Goal: Download file/media

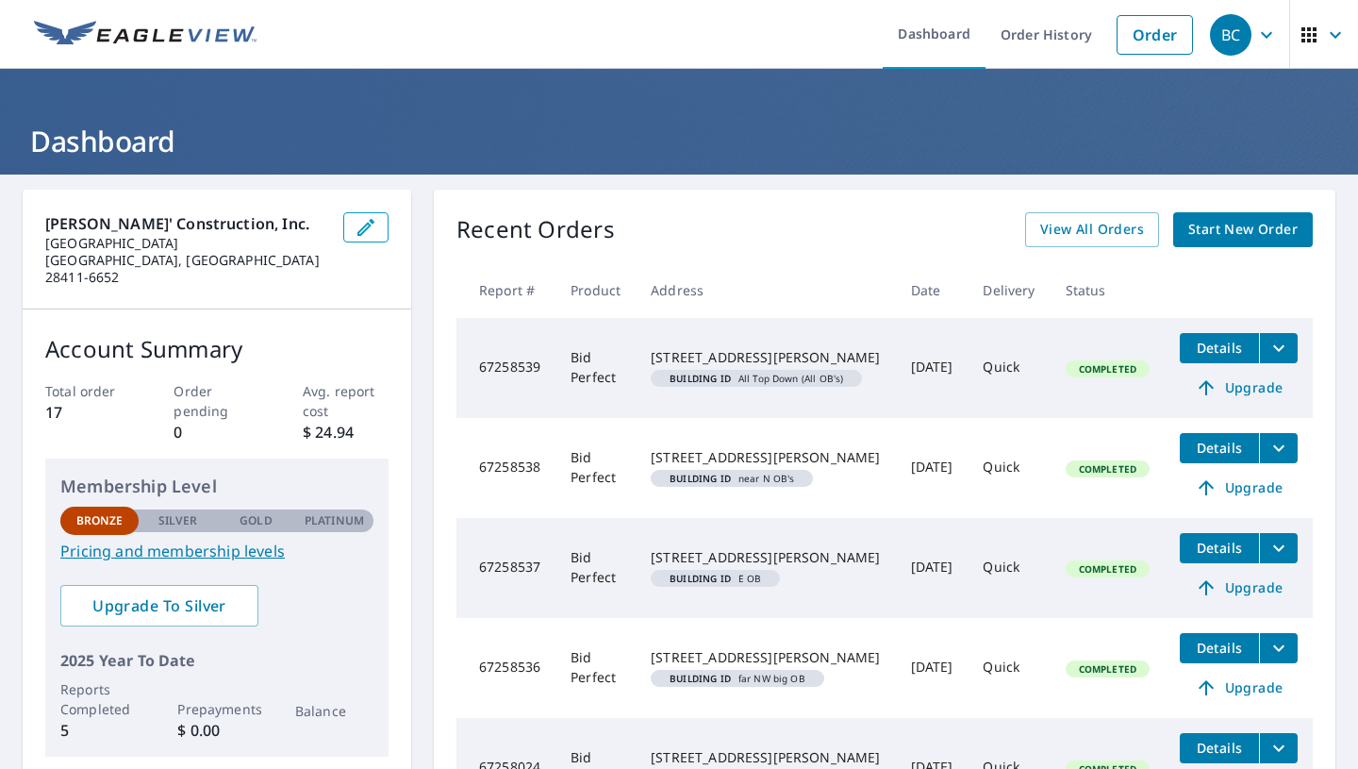
click at [1233, 349] on span "Details" at bounding box center [1219, 348] width 57 height 18
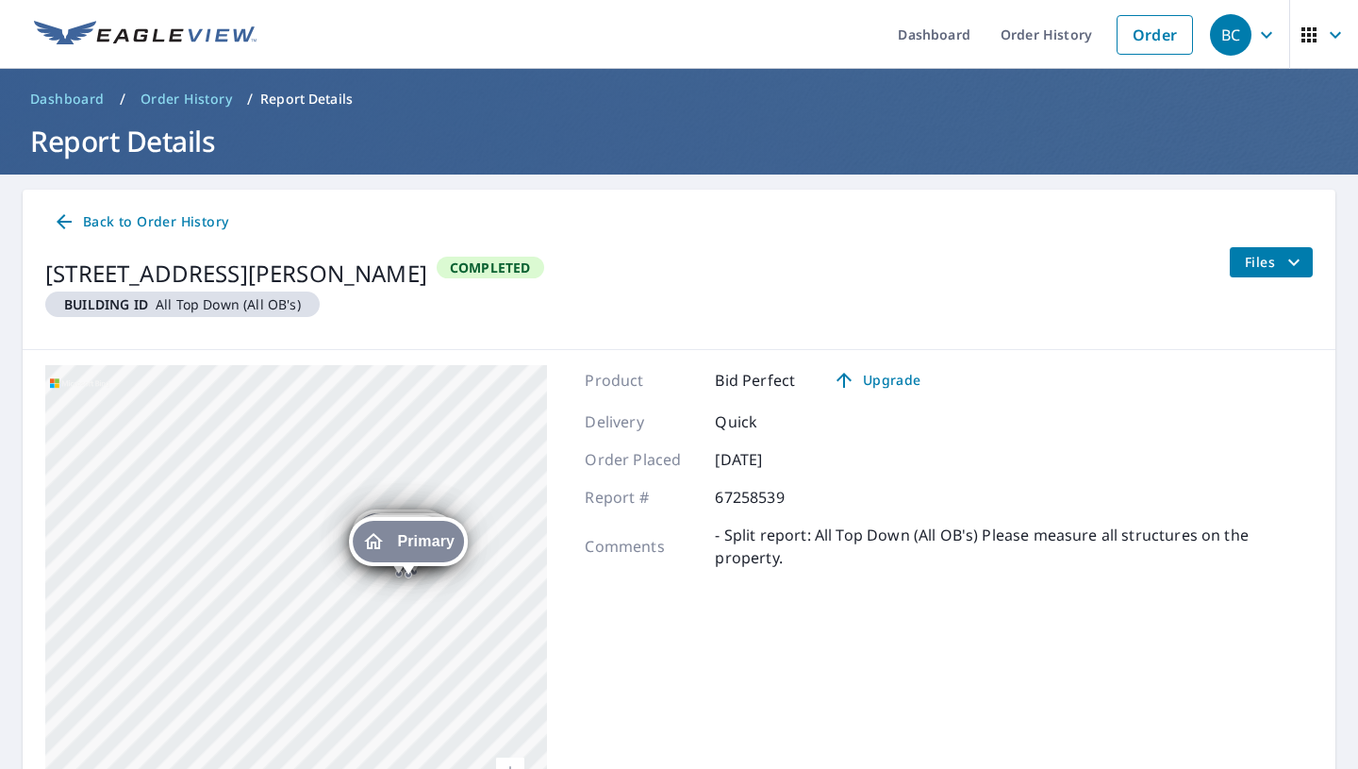
click at [154, 223] on span "Back to Order History" at bounding box center [140, 222] width 175 height 24
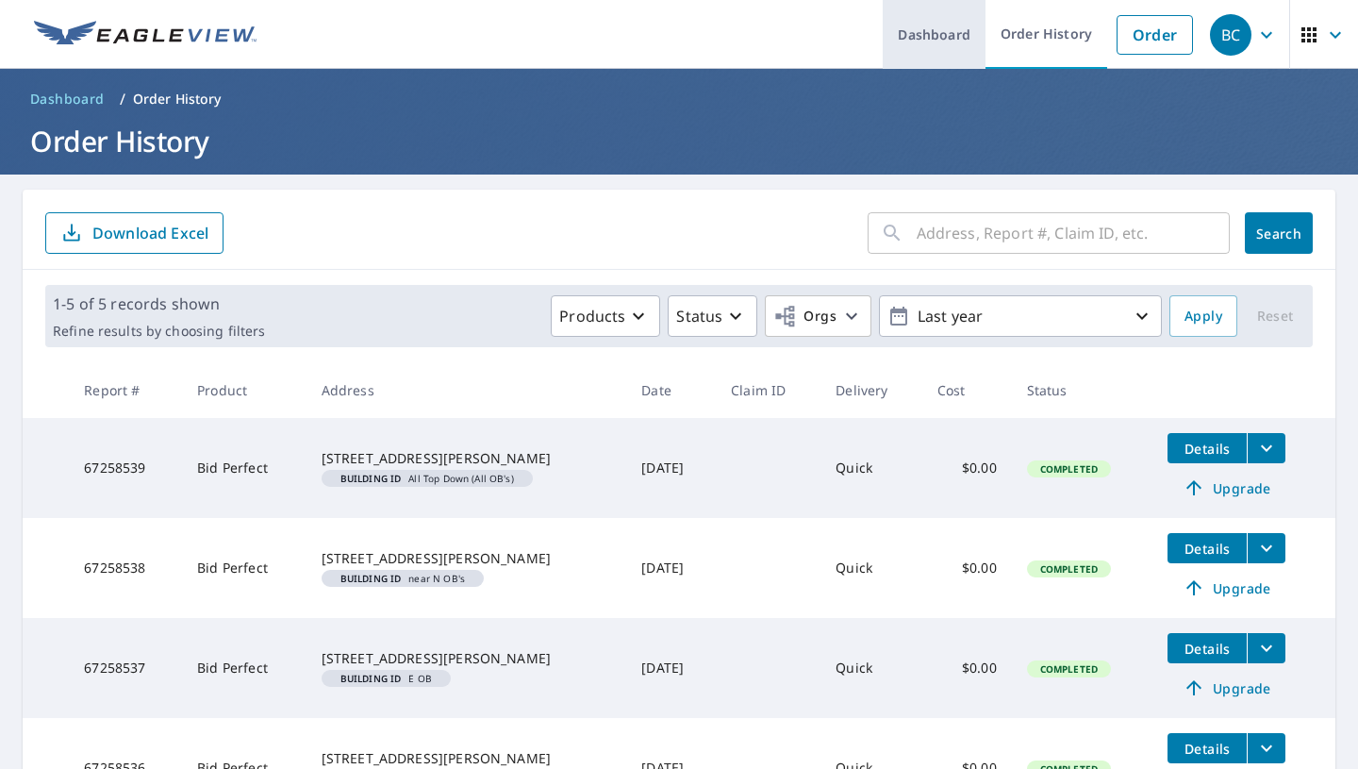
click at [938, 64] on link "Dashboard" at bounding box center [934, 34] width 103 height 69
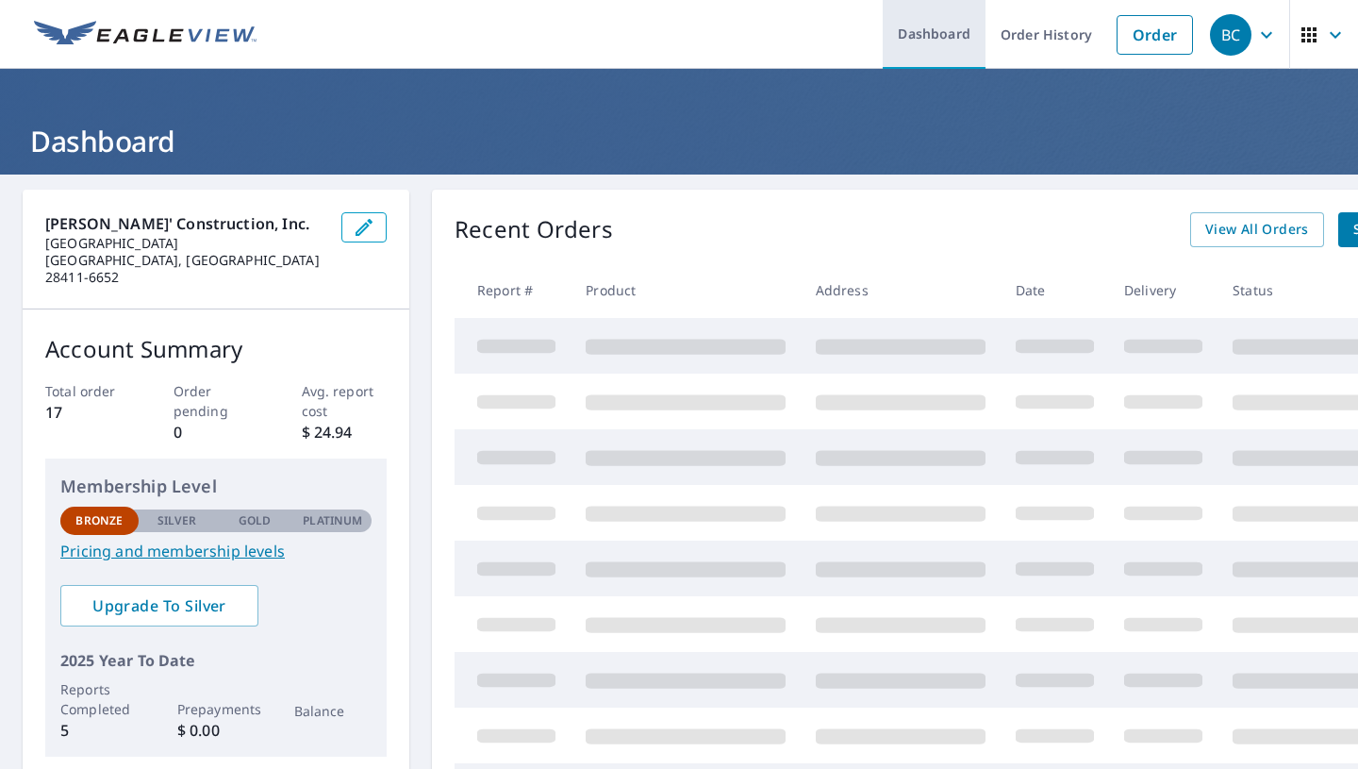
click at [931, 39] on link "Dashboard" at bounding box center [934, 34] width 103 height 69
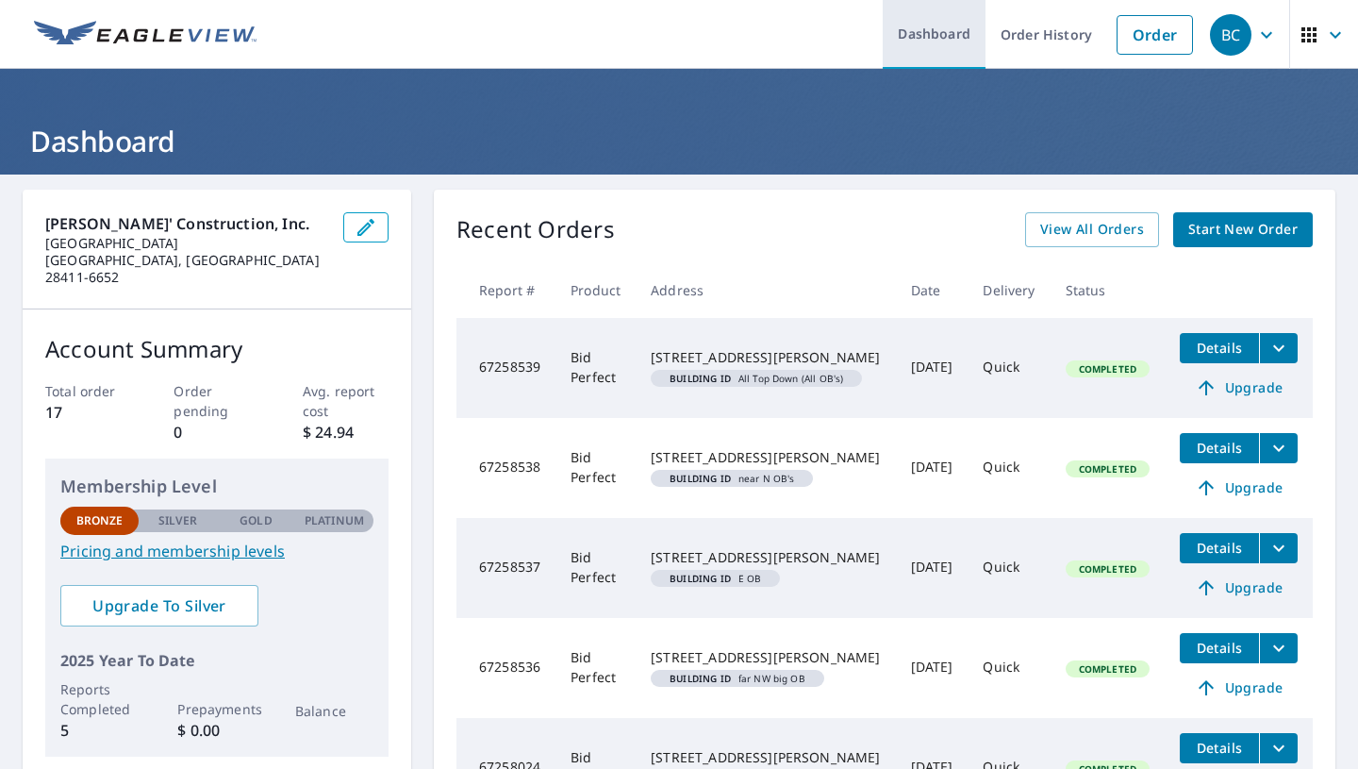
click at [928, 44] on link "Dashboard" at bounding box center [934, 34] width 103 height 69
click at [1281, 352] on icon "filesDropdownBtn-67258539" at bounding box center [1278, 348] width 23 height 23
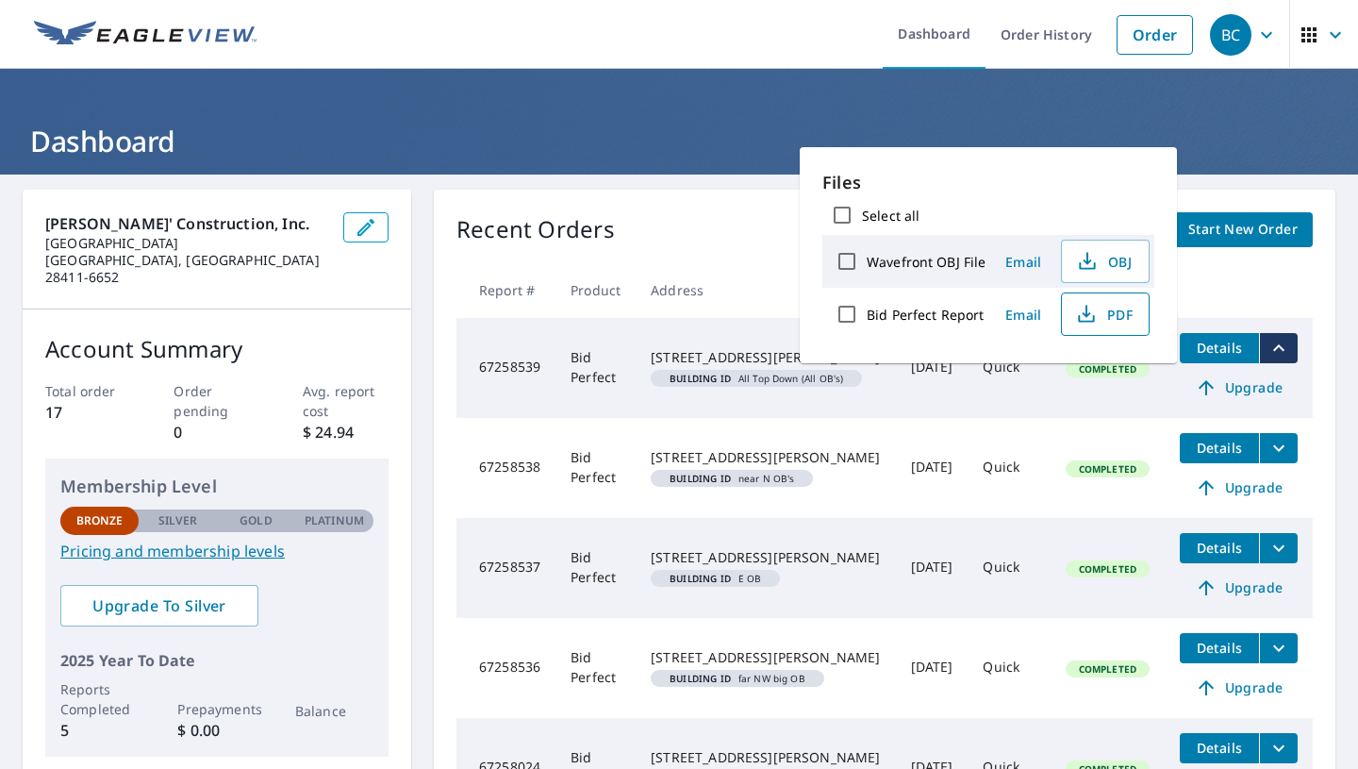
click at [1114, 313] on span "PDF" at bounding box center [1103, 314] width 60 height 23
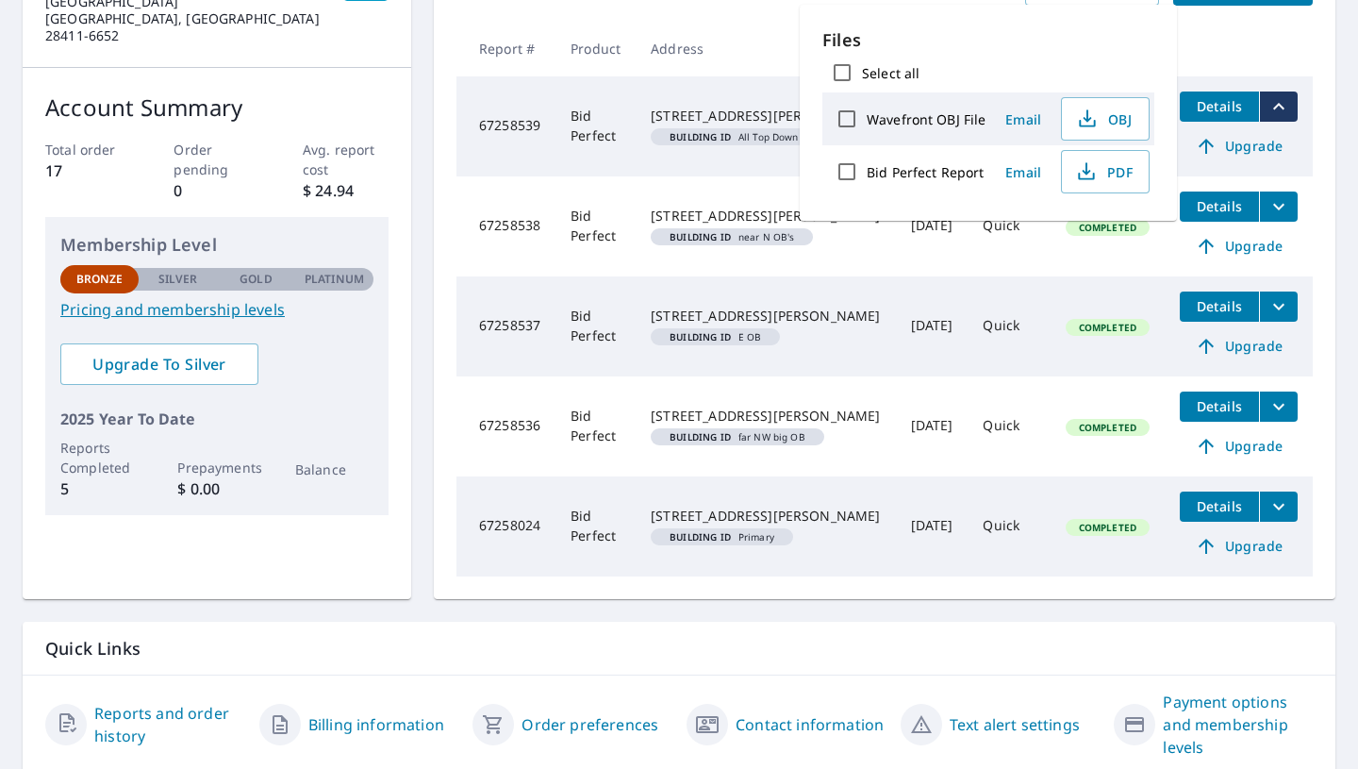
scroll to position [309, 0]
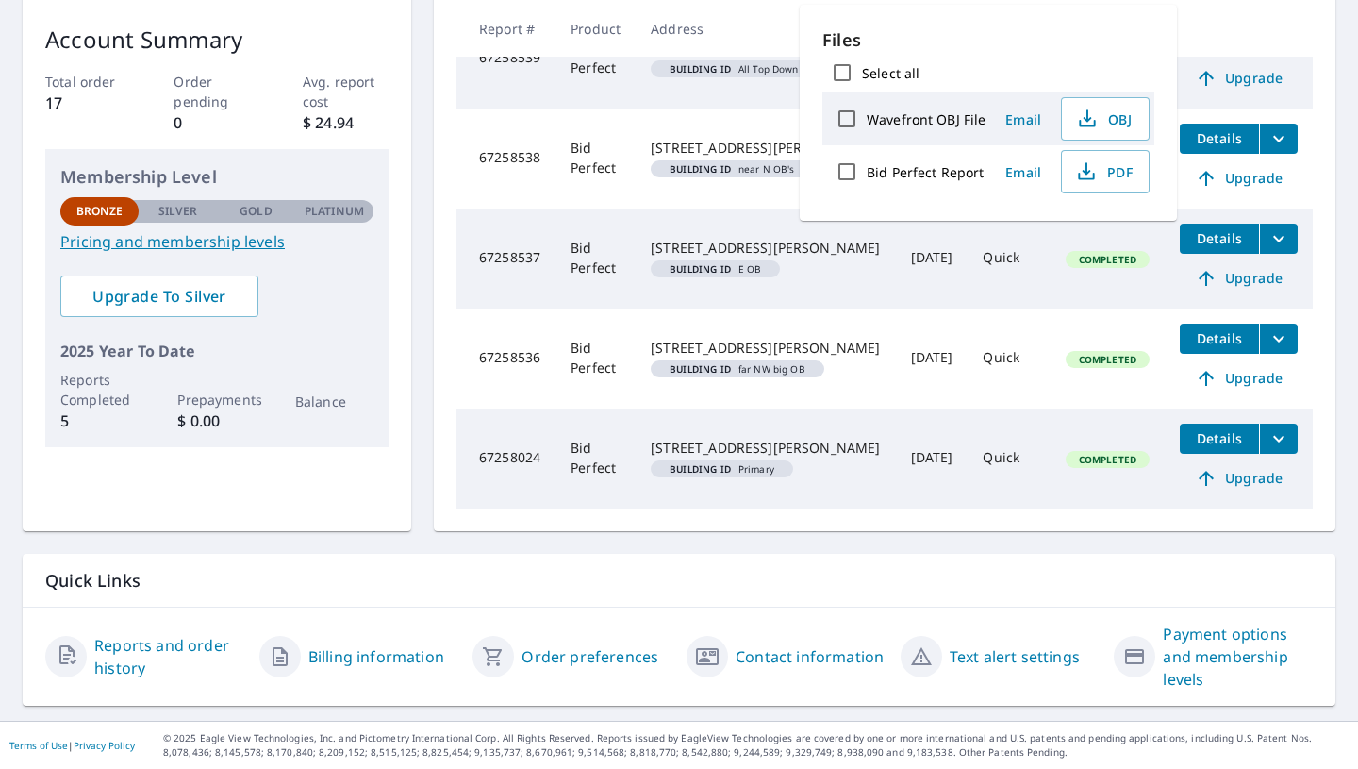
click at [1278, 434] on icon "filesDropdownBtn-67258024" at bounding box center [1278, 438] width 23 height 23
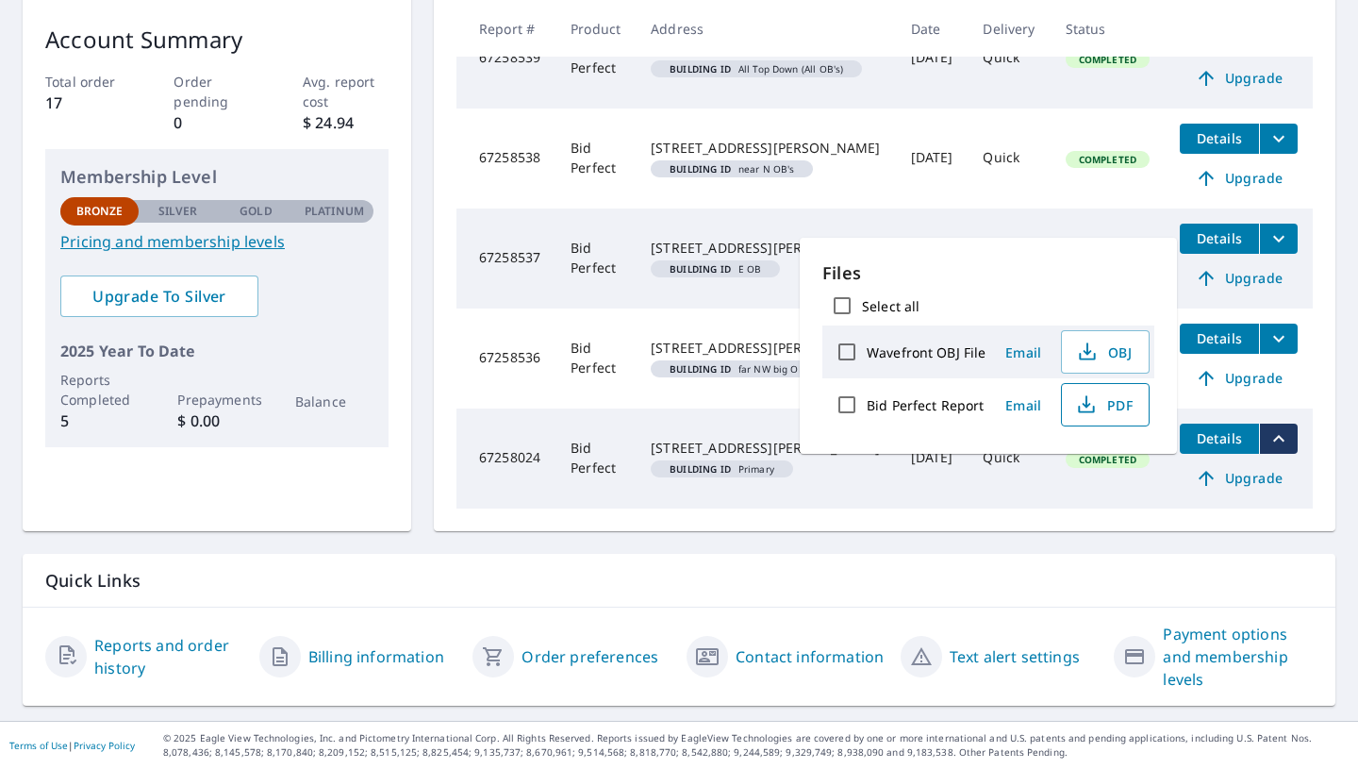
click at [1092, 400] on icon "button" at bounding box center [1086, 404] width 23 height 23
